Goal: Check status: Check status

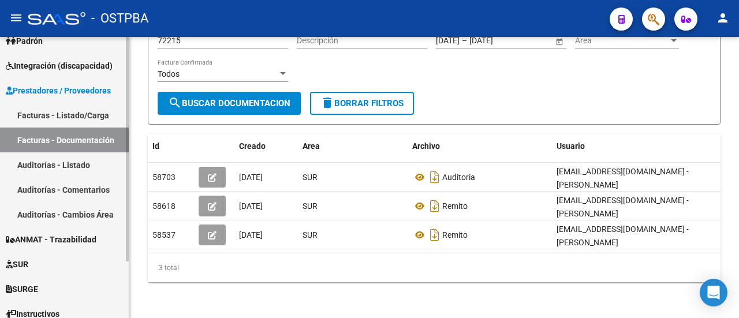
scroll to position [70, 0]
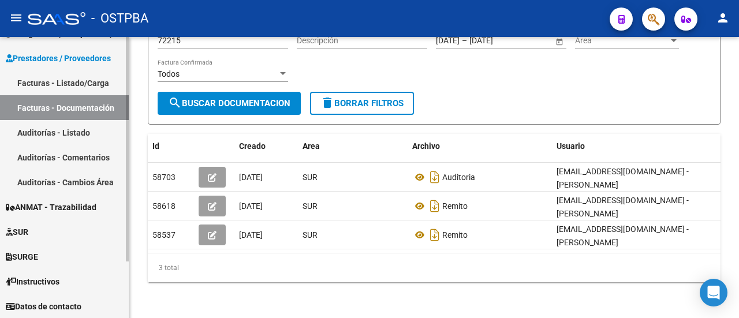
click at [49, 232] on link "SUR" at bounding box center [64, 231] width 129 height 25
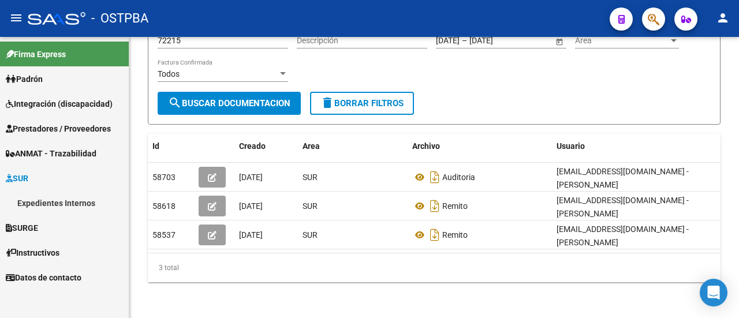
scroll to position [0, 0]
click at [47, 202] on link "Expedientes Internos" at bounding box center [64, 203] width 129 height 25
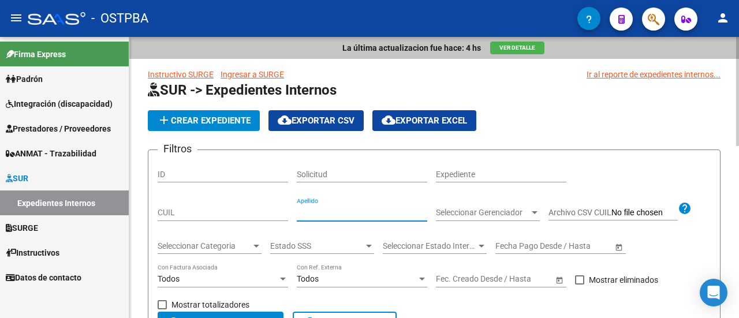
click at [334, 209] on input "Apellido" at bounding box center [362, 213] width 131 height 10
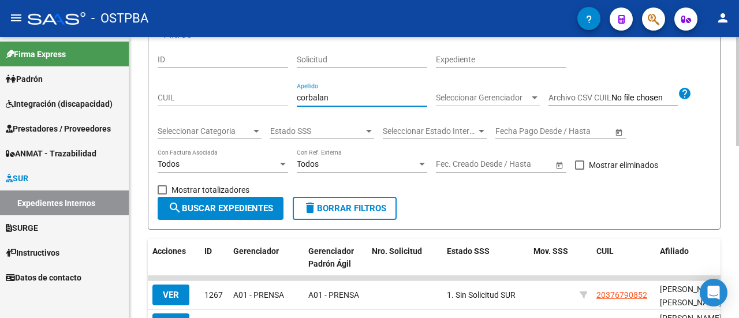
scroll to position [116, 0]
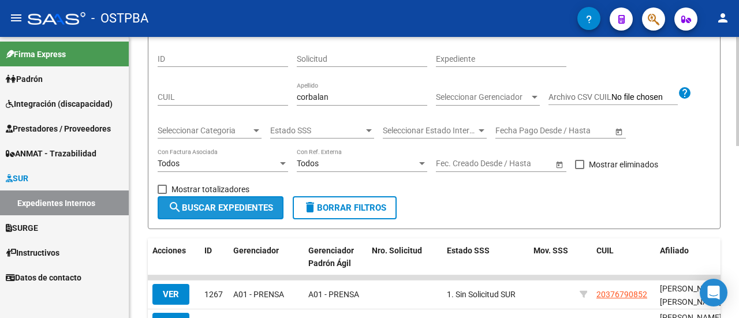
click at [237, 208] on span "search Buscar Expedientes" at bounding box center [220, 208] width 105 height 10
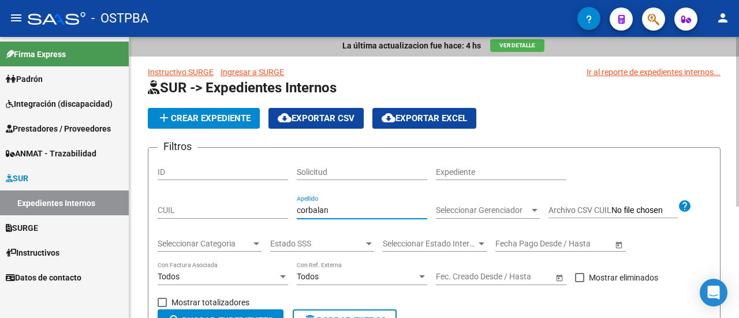
scroll to position [0, 0]
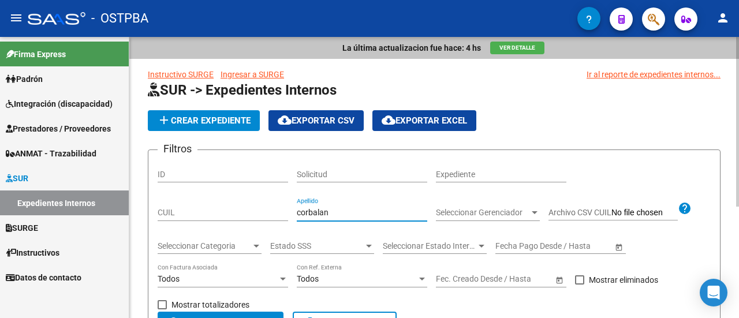
drag, startPoint x: 314, startPoint y: 202, endPoint x: 308, endPoint y: 211, distance: 10.6
click at [308, 211] on input "corbalan" at bounding box center [362, 213] width 131 height 10
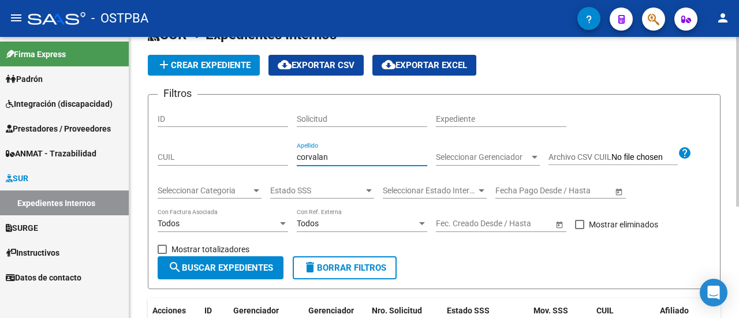
scroll to position [173, 0]
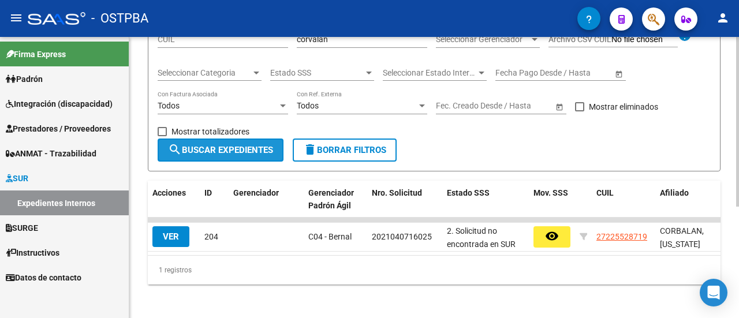
click at [227, 146] on span "search Buscar Expedientes" at bounding box center [220, 150] width 105 height 10
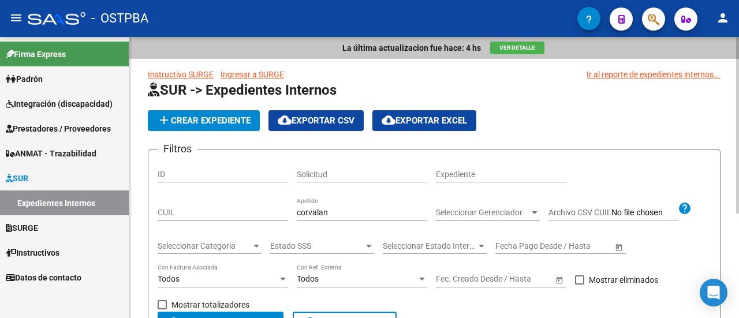
scroll to position [0, 0]
click at [308, 218] on div "corvalan Apellido" at bounding box center [362, 209] width 131 height 23
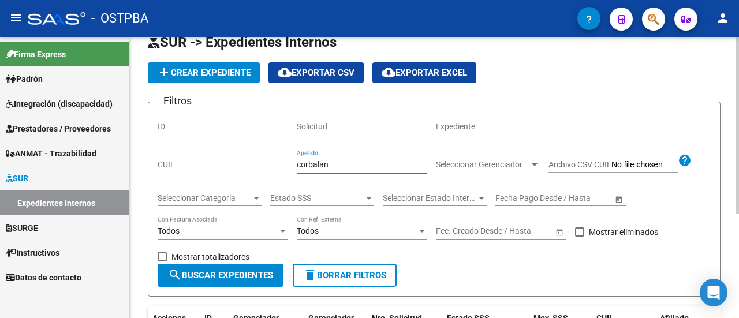
scroll to position [116, 0]
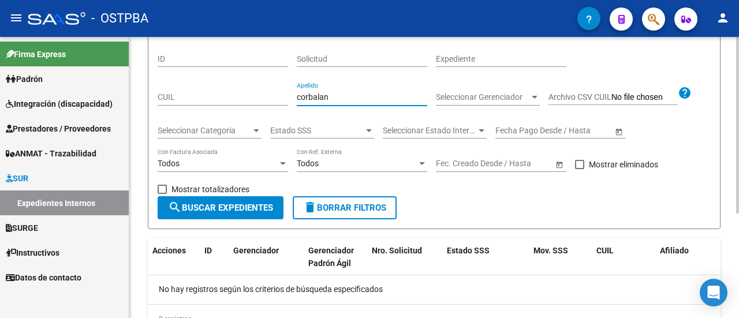
type input "corbalan"
click at [219, 211] on span "search Buscar Expedientes" at bounding box center [220, 208] width 105 height 10
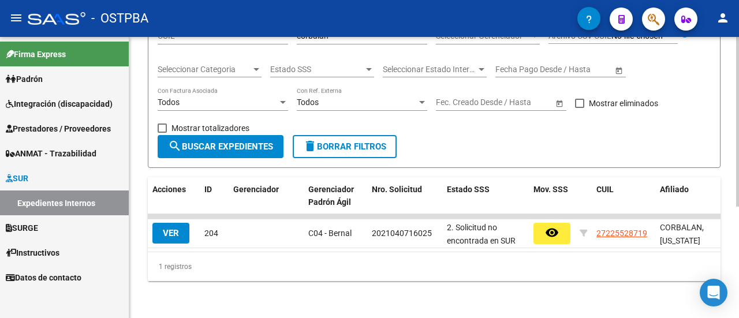
scroll to position [184, 0]
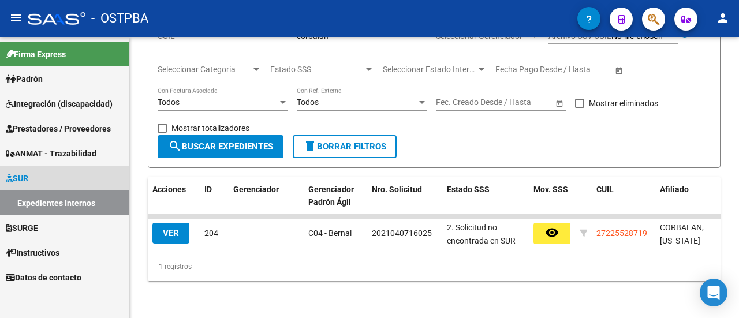
click at [51, 204] on link "Expedientes Internos" at bounding box center [64, 203] width 129 height 25
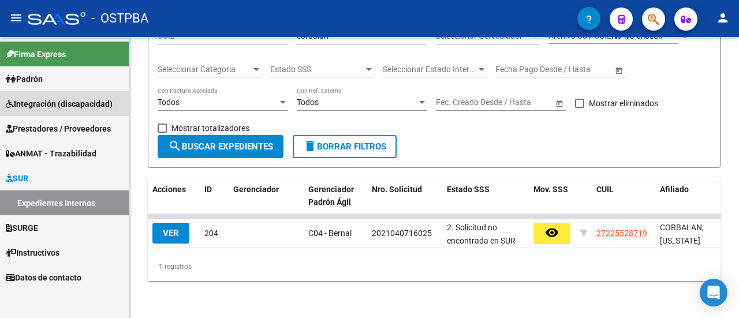
click at [31, 103] on span "Integración (discapacidad)" at bounding box center [59, 104] width 107 height 13
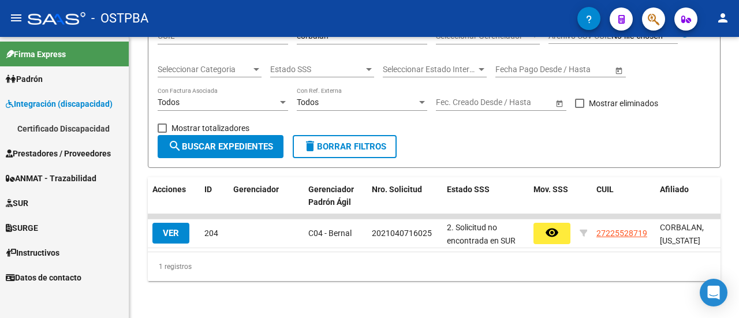
click at [39, 151] on span "Prestadores / Proveedores" at bounding box center [58, 153] width 105 height 13
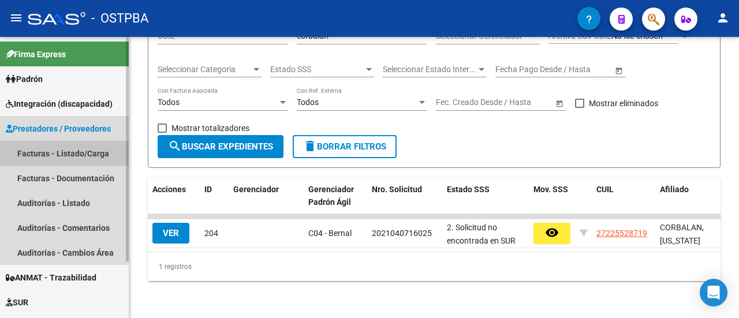
click at [45, 153] on link "Facturas - Listado/Carga" at bounding box center [64, 153] width 129 height 25
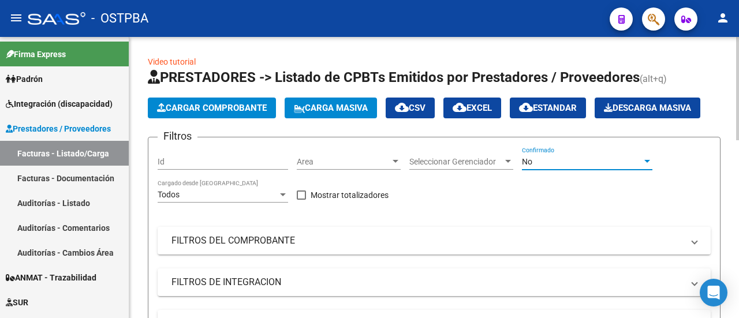
click at [647, 162] on div at bounding box center [648, 161] width 6 height 3
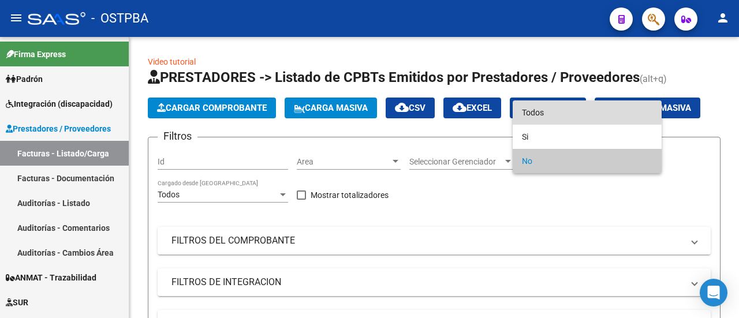
click at [569, 112] on span "Todos" at bounding box center [587, 112] width 131 height 24
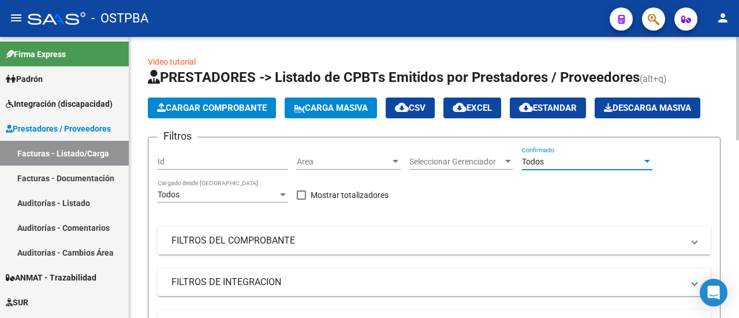
click at [219, 240] on mat-panel-title "FILTROS DEL COMPROBANTE" at bounding box center [428, 240] width 512 height 13
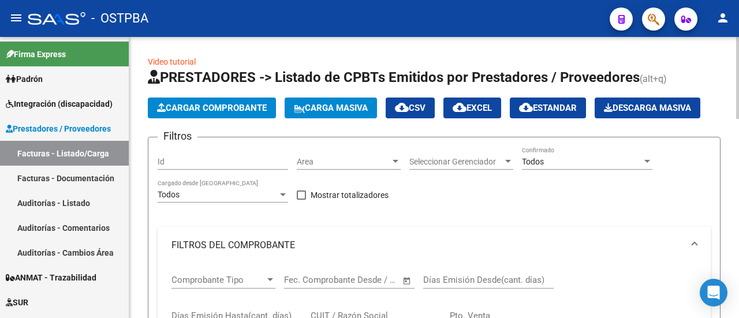
scroll to position [116, 0]
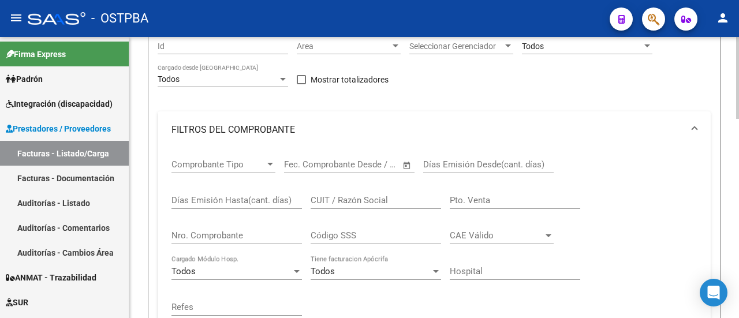
click at [224, 234] on input "Nro. Comprobante" at bounding box center [237, 235] width 131 height 10
